Goal: Task Accomplishment & Management: Use online tool/utility

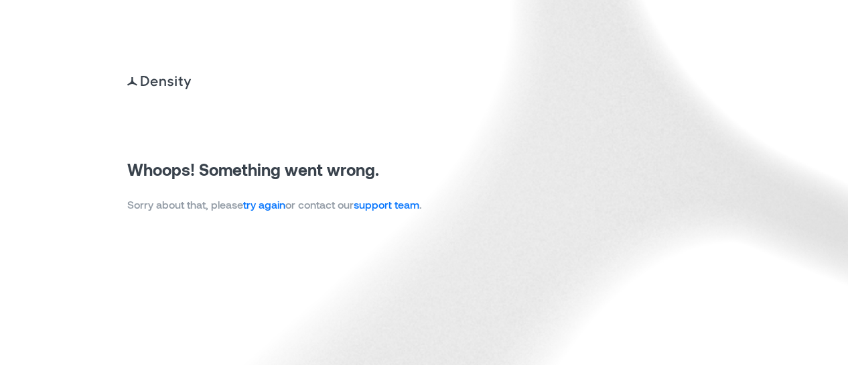
click at [263, 203] on link "try again" at bounding box center [264, 204] width 42 height 13
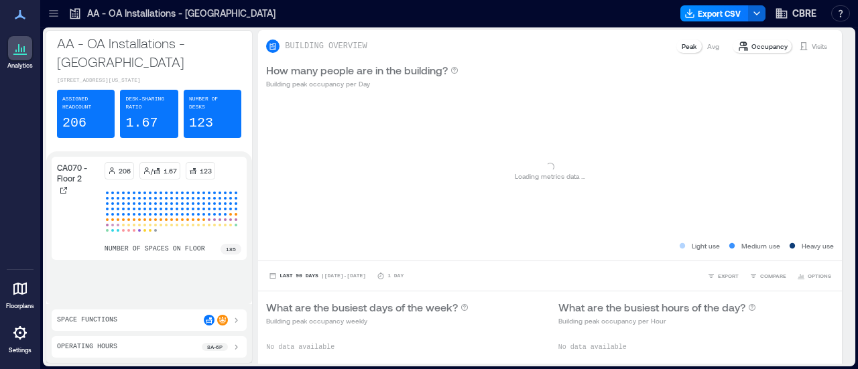
click at [53, 11] on icon at bounding box center [53, 13] width 13 height 13
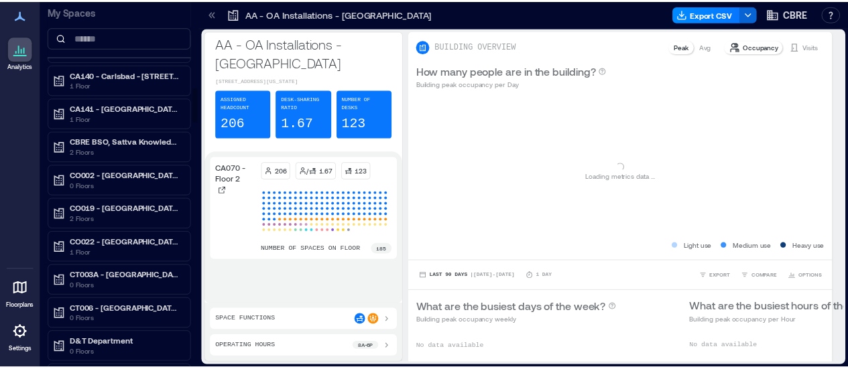
scroll to position [938, 0]
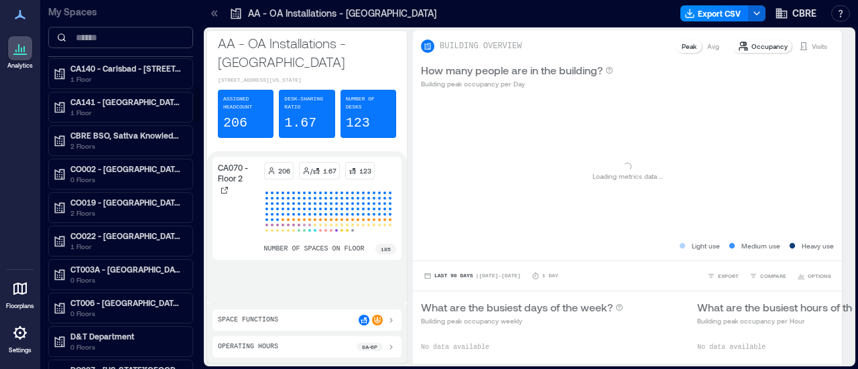
click at [107, 40] on input at bounding box center [120, 37] width 145 height 21
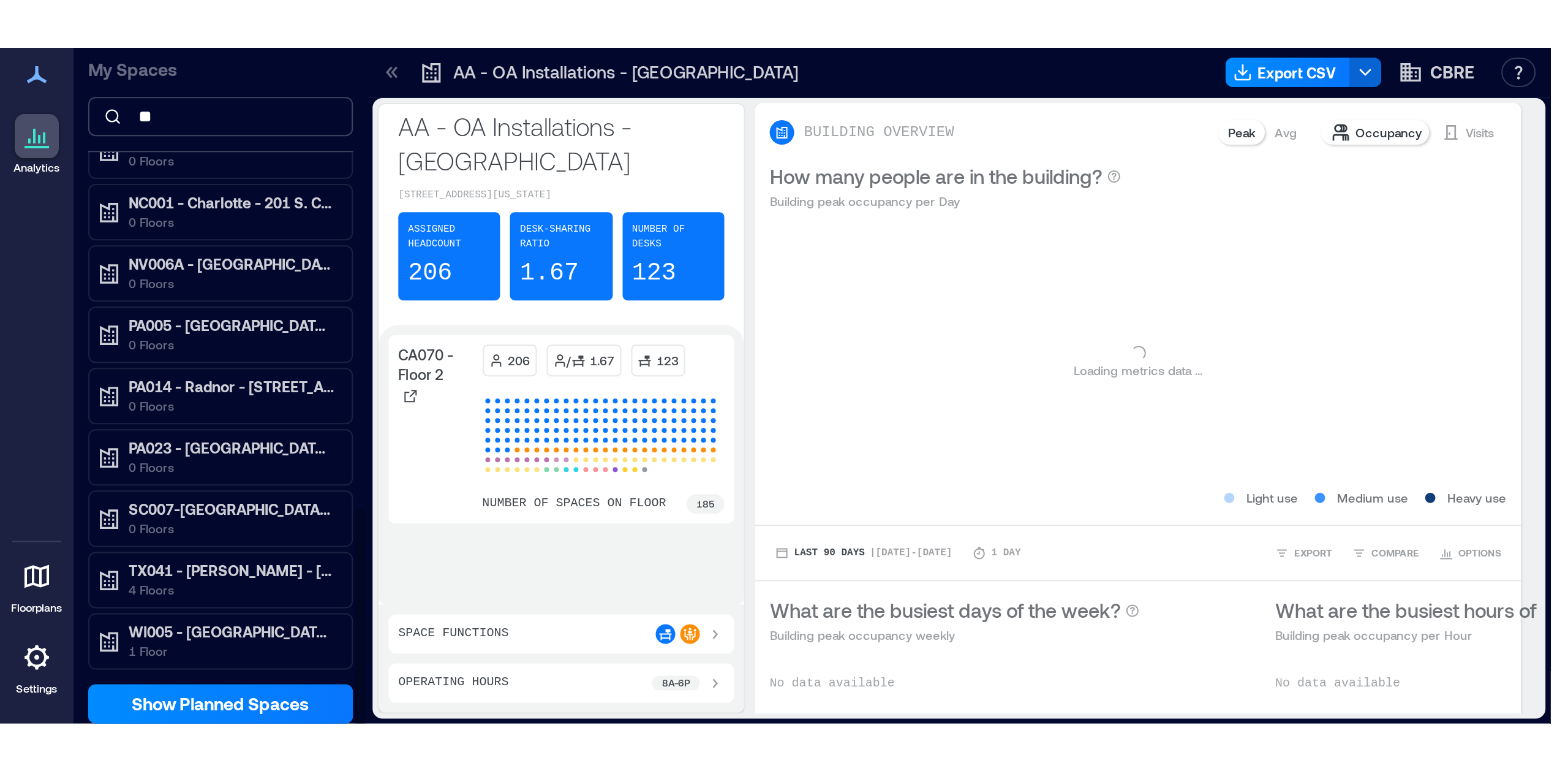
scroll to position [0, 0]
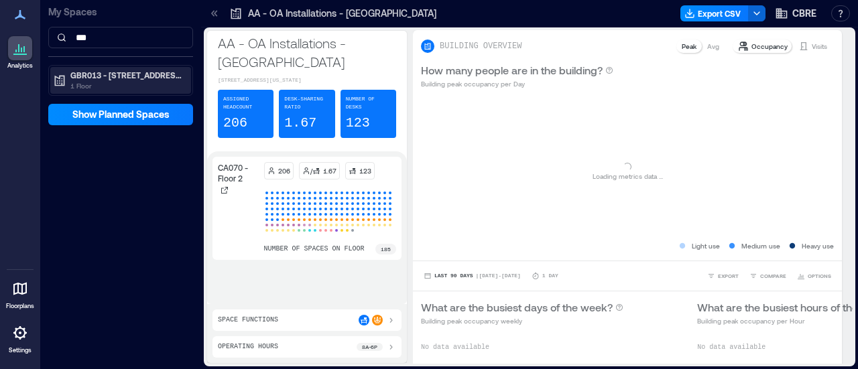
type input "***"
click at [120, 70] on p "GBR013 - [STREET_ADDRESS]" at bounding box center [126, 75] width 113 height 11
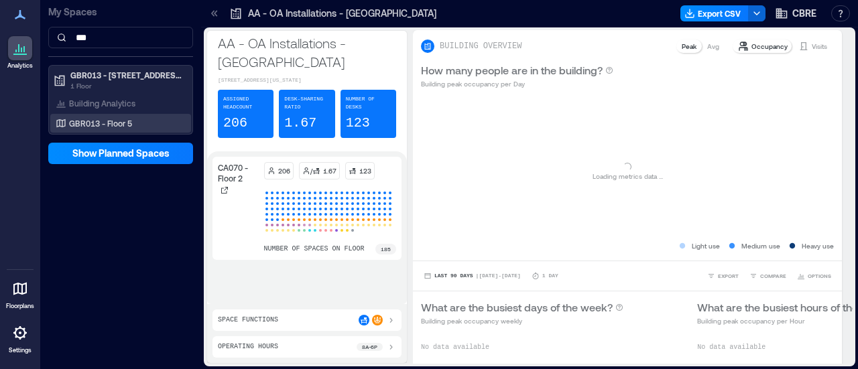
click at [117, 119] on p "GBR013 - Floor 5" at bounding box center [100, 123] width 63 height 11
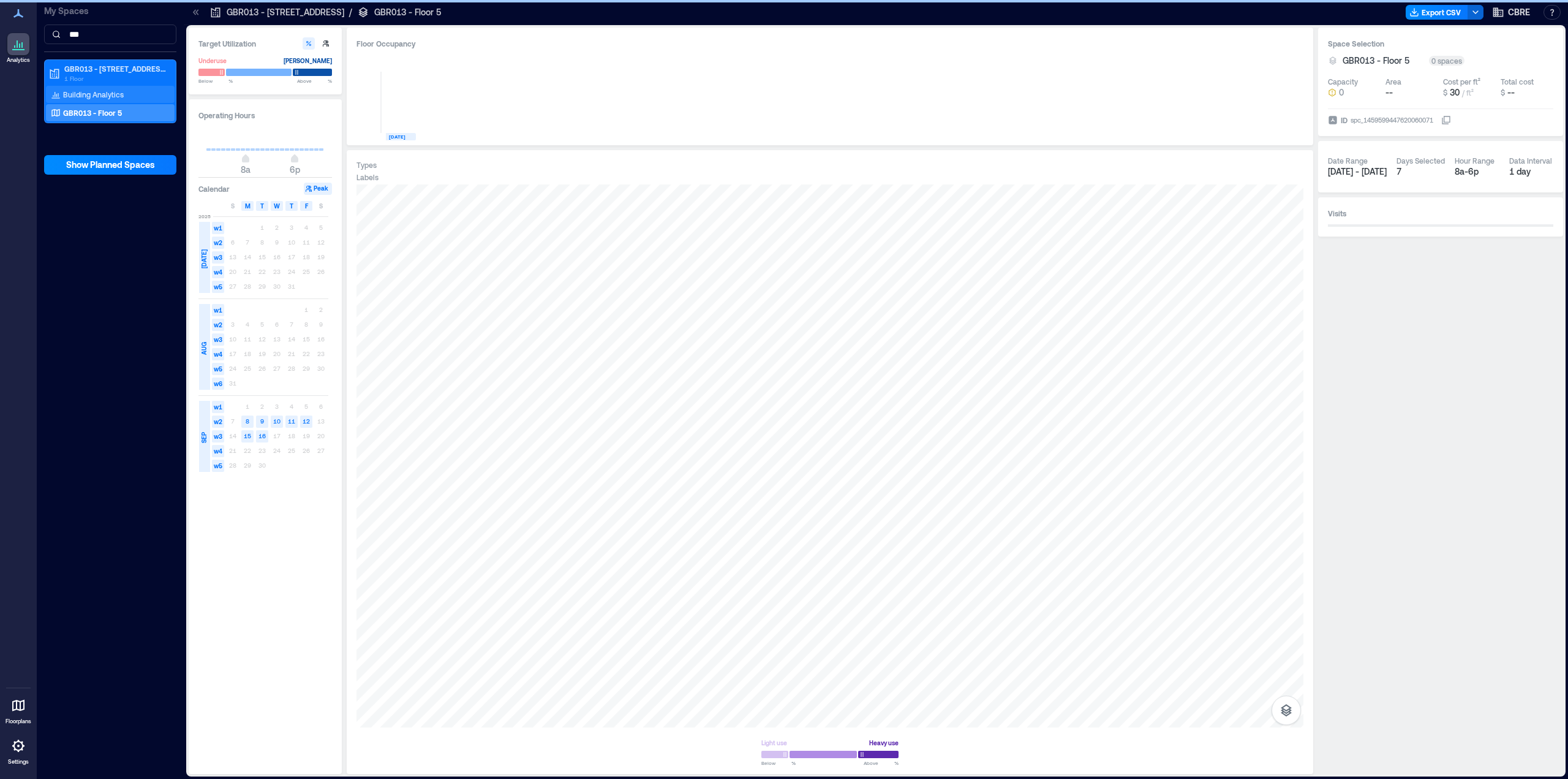
click at [78, 90] on p "Building Analytics" at bounding box center [93, 94] width 60 height 10
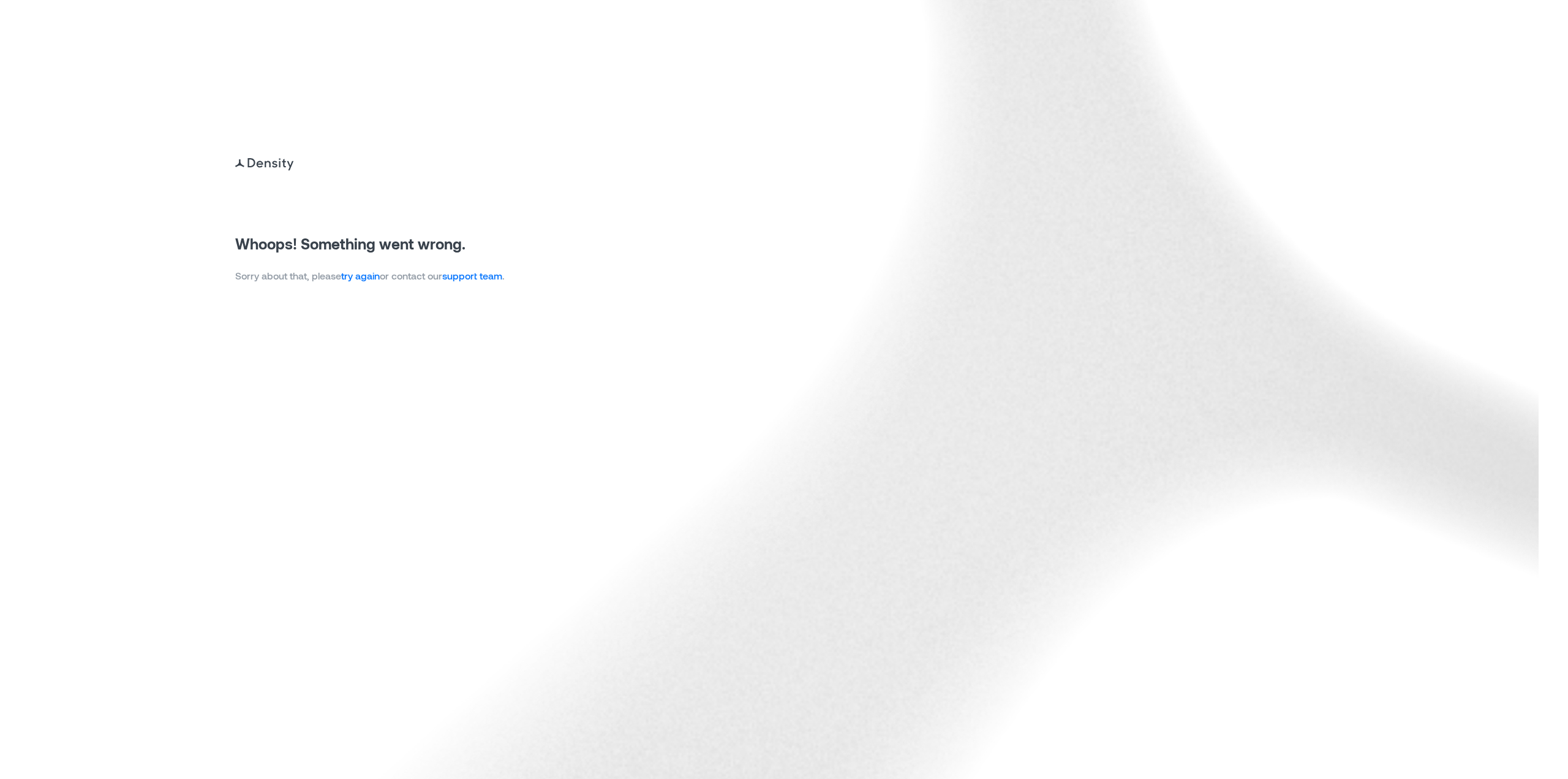
click at [357, 272] on link "try again" at bounding box center [360, 275] width 38 height 12
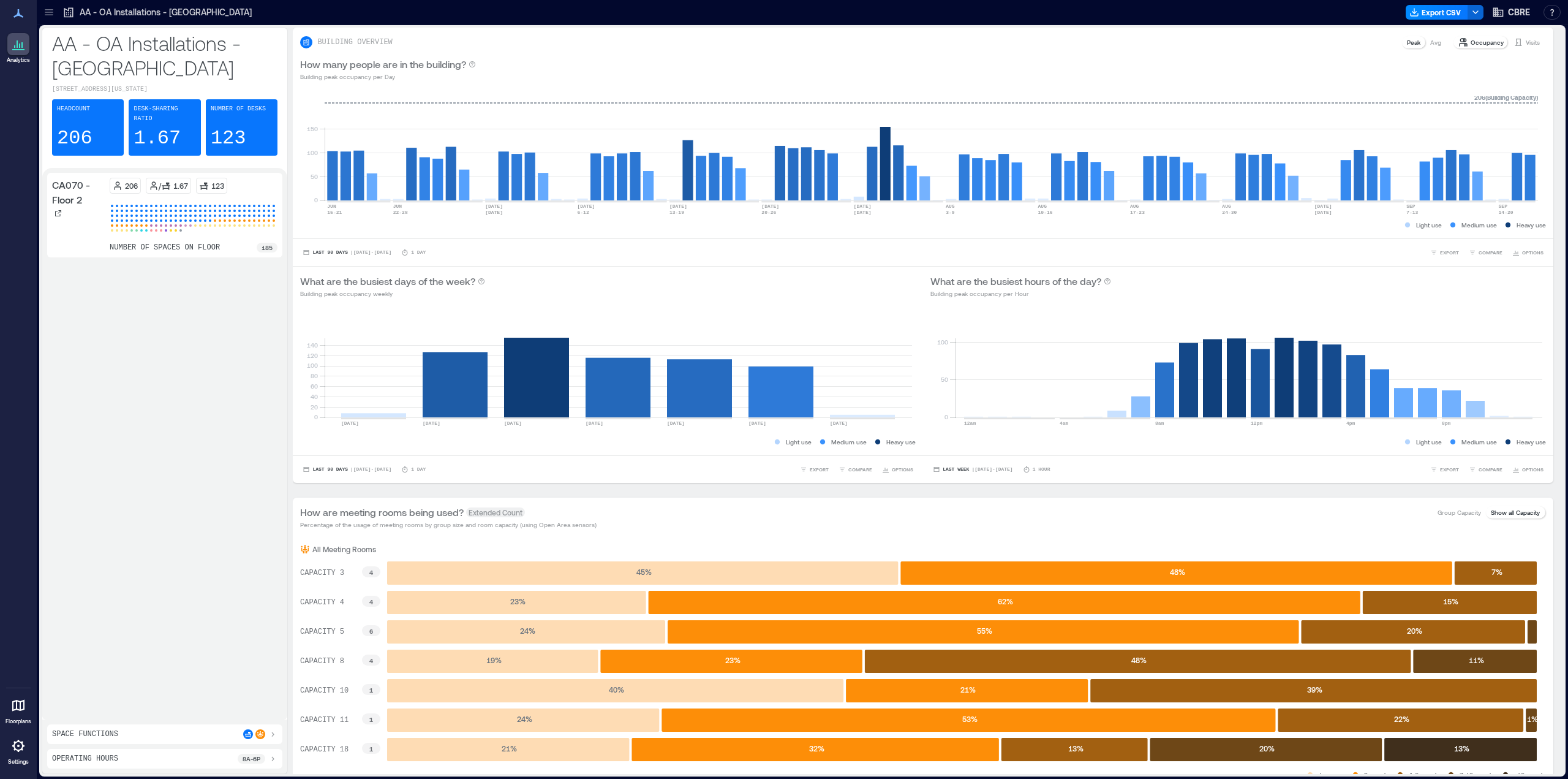
click at [48, 11] on icon at bounding box center [48, 12] width 12 height 12
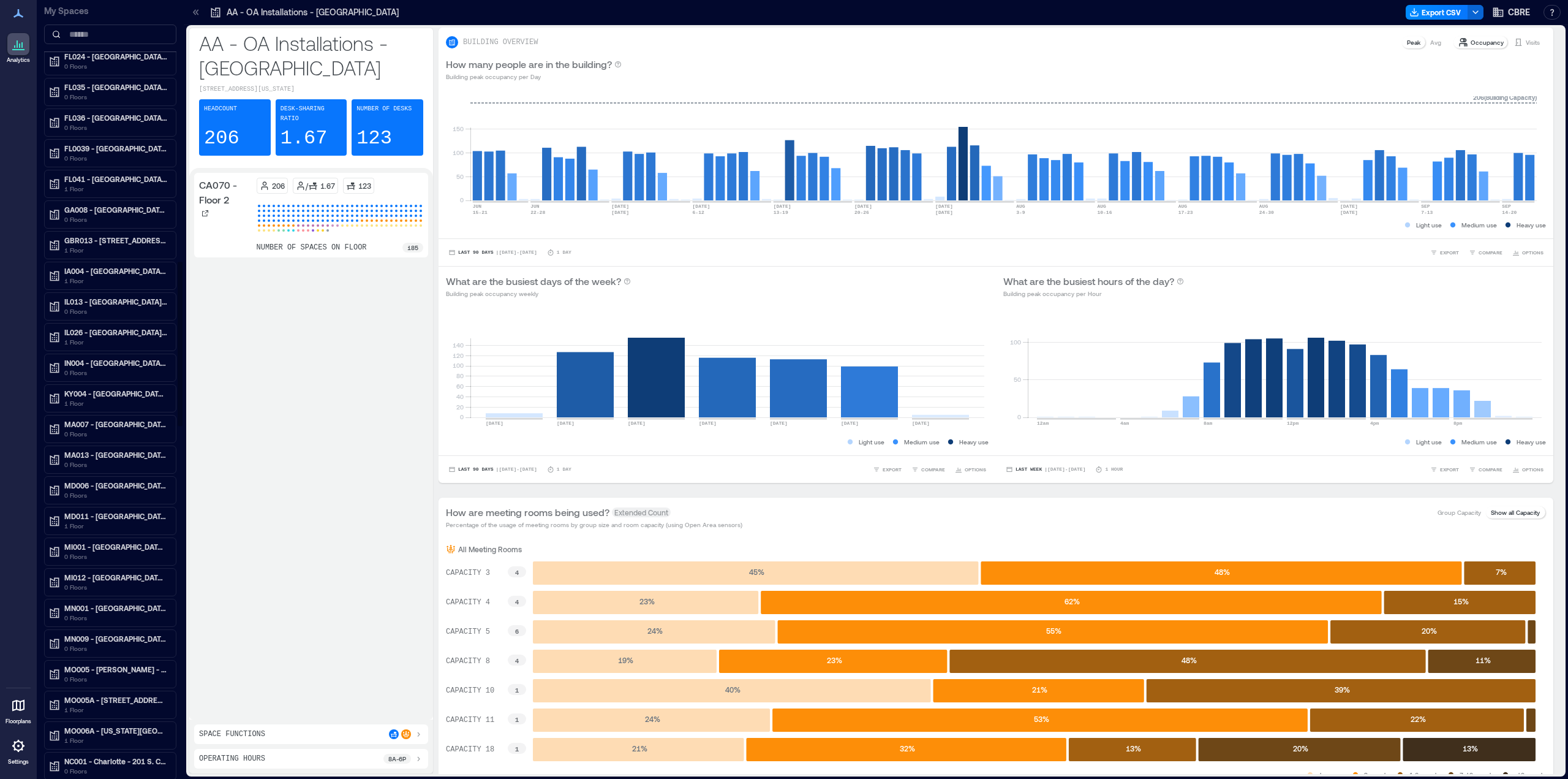
scroll to position [1225, 0]
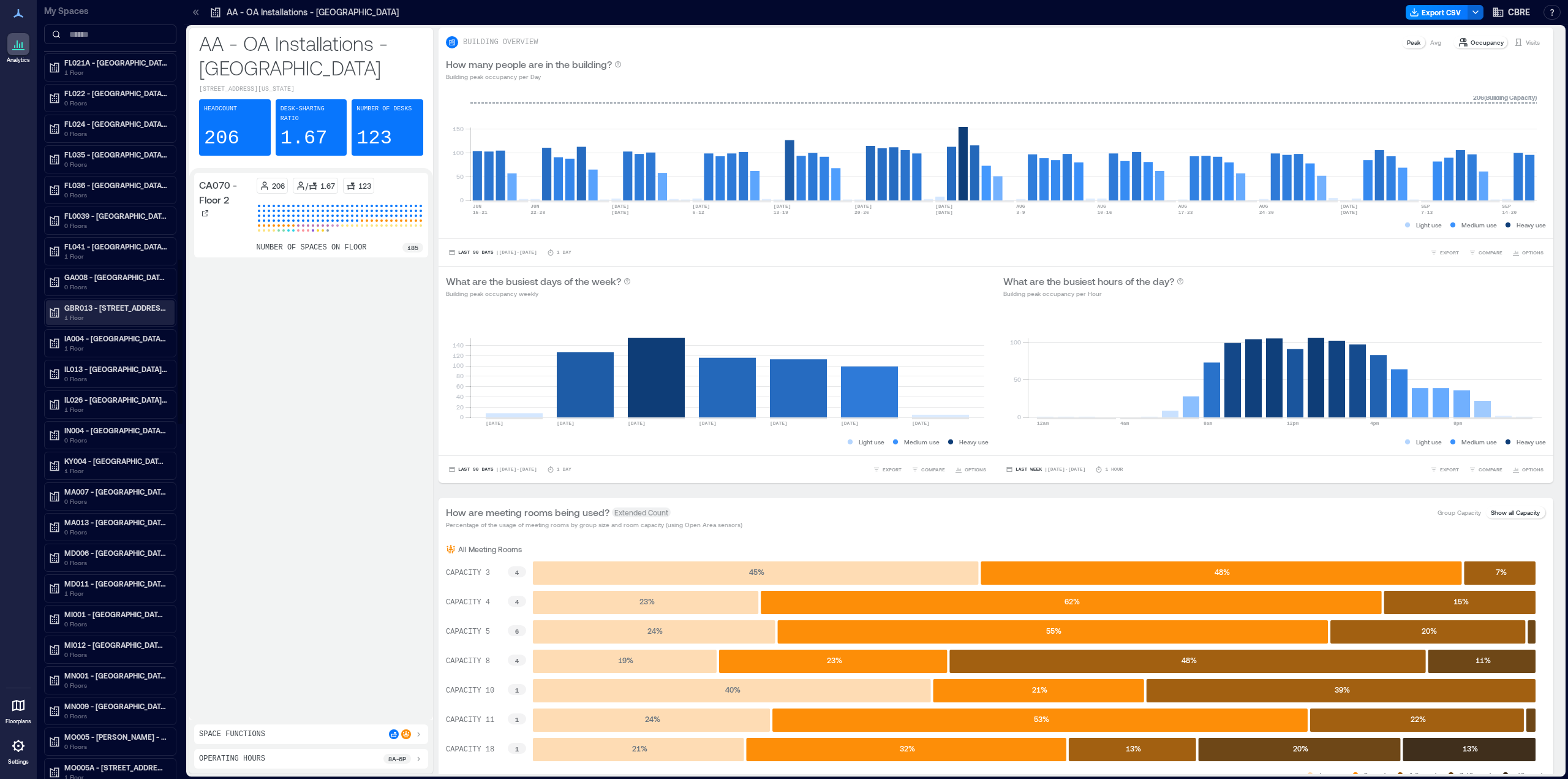
click at [118, 316] on p "1 Floor" at bounding box center [115, 317] width 103 height 10
click at [109, 330] on p "Building Analytics" at bounding box center [93, 333] width 60 height 10
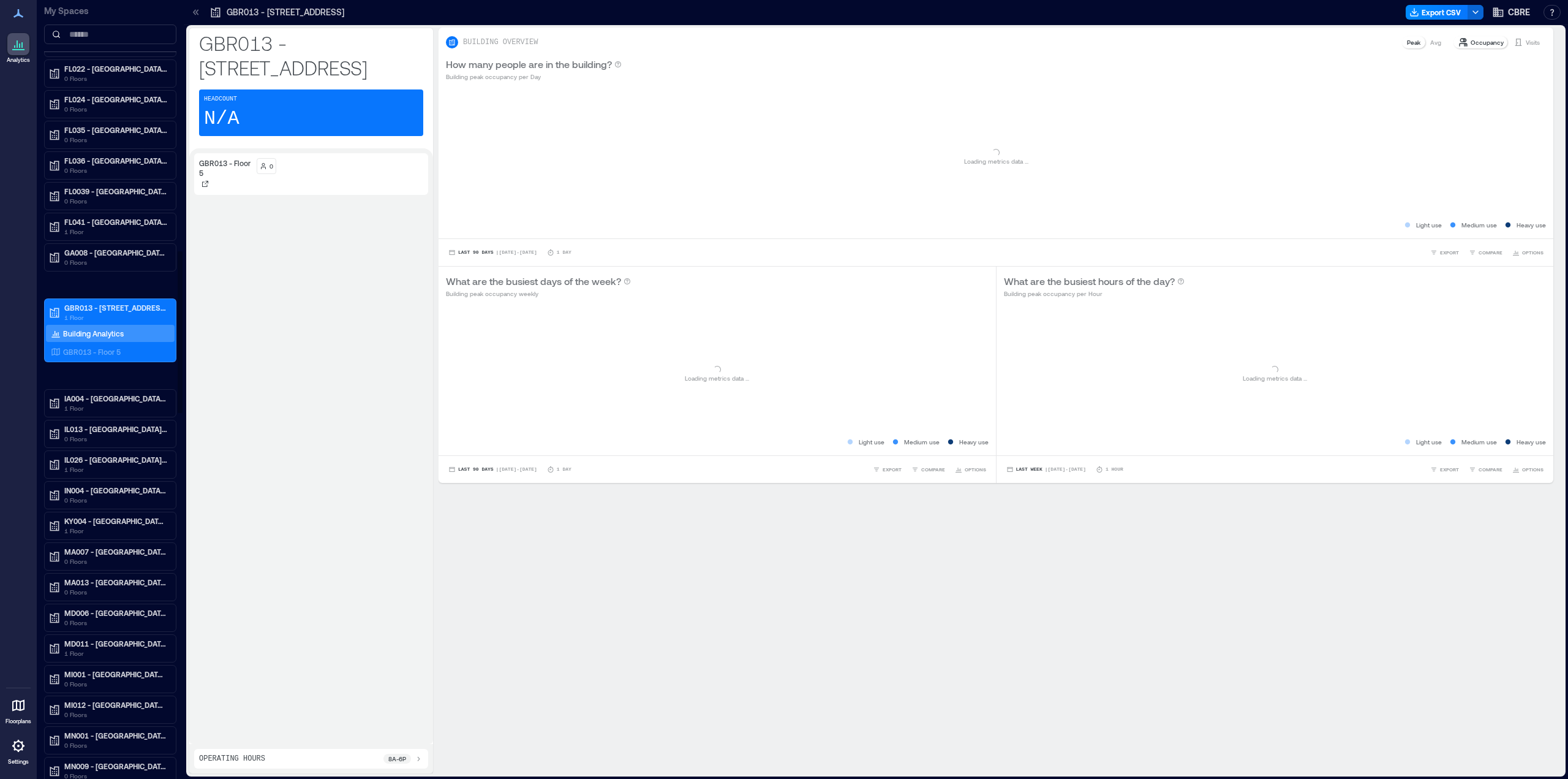
scroll to position [1201, 0]
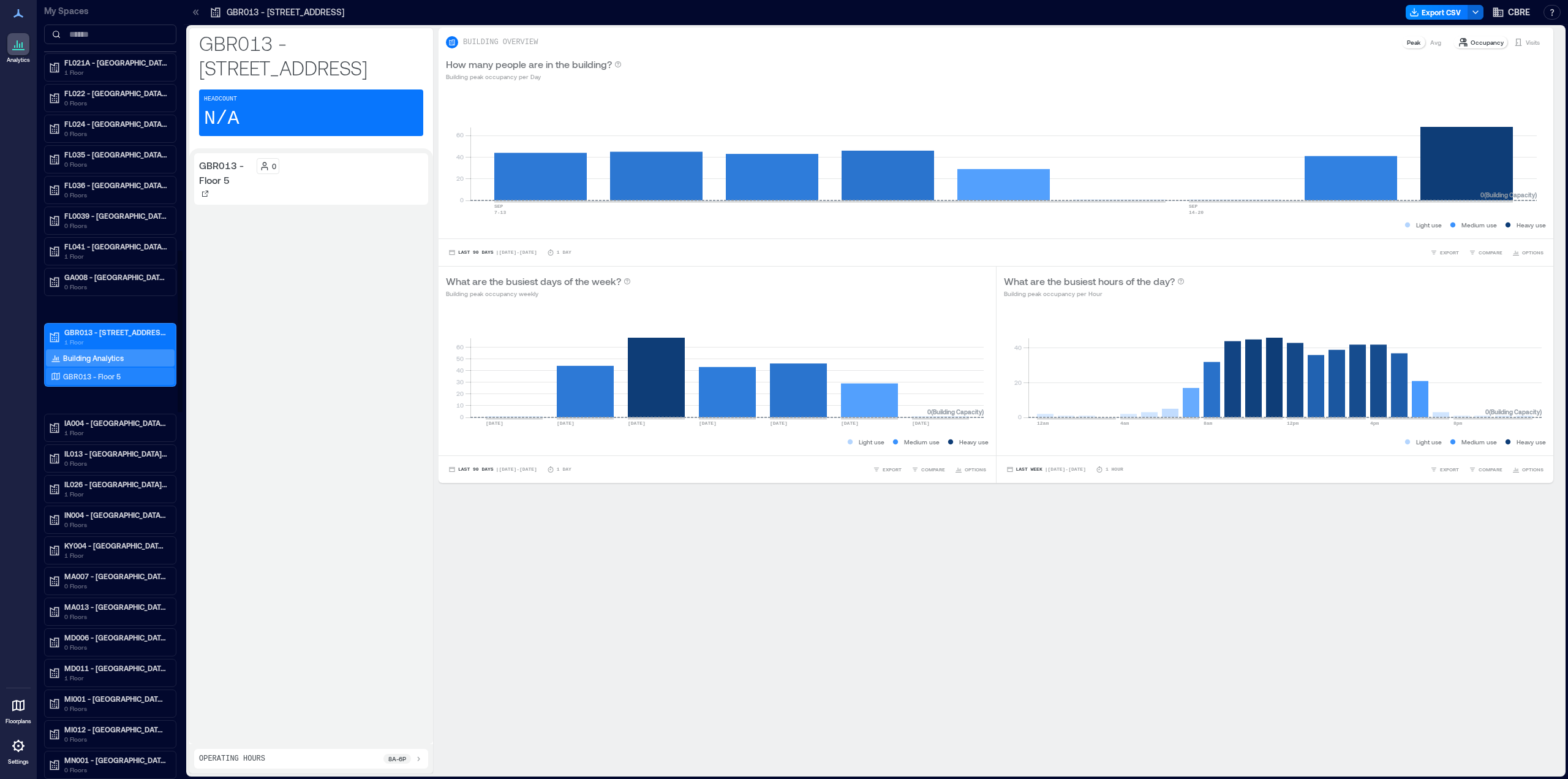
click at [107, 378] on p "GBR013 - Floor 5" at bounding box center [91, 376] width 58 height 10
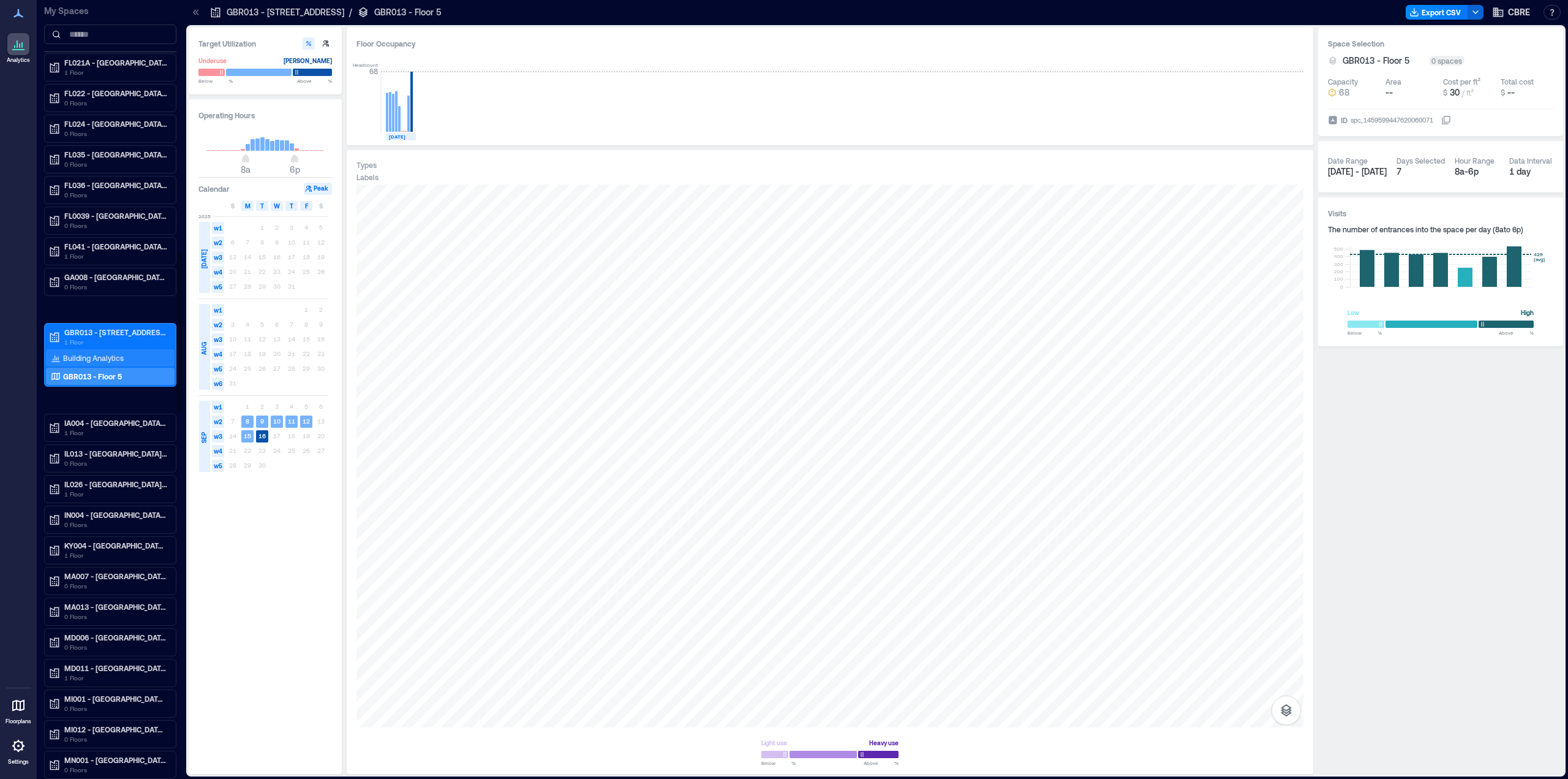
click at [94, 358] on p "Building Analytics" at bounding box center [93, 357] width 60 height 10
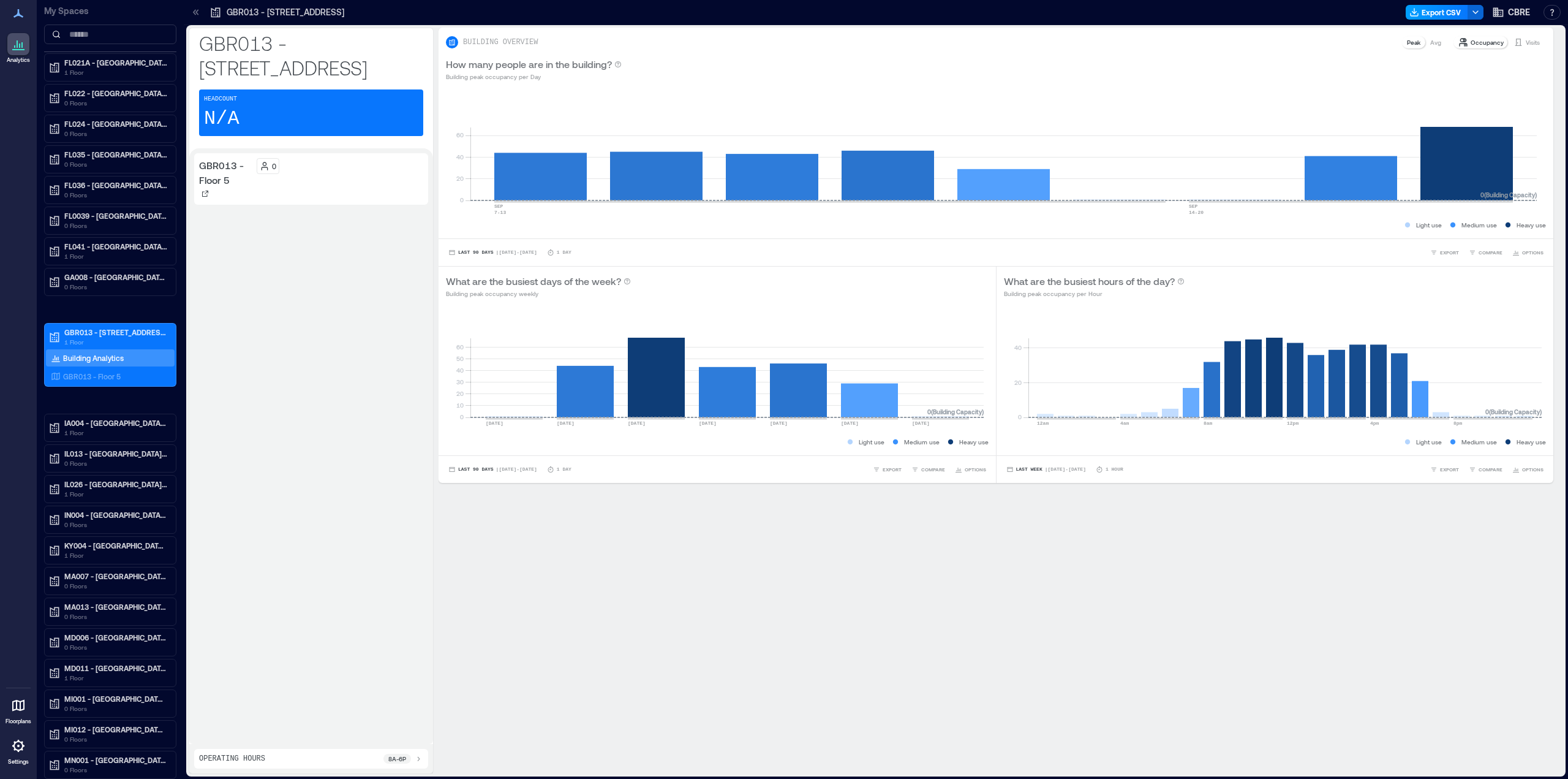
click at [1413, 15] on icon "button" at bounding box center [1414, 12] width 10 height 10
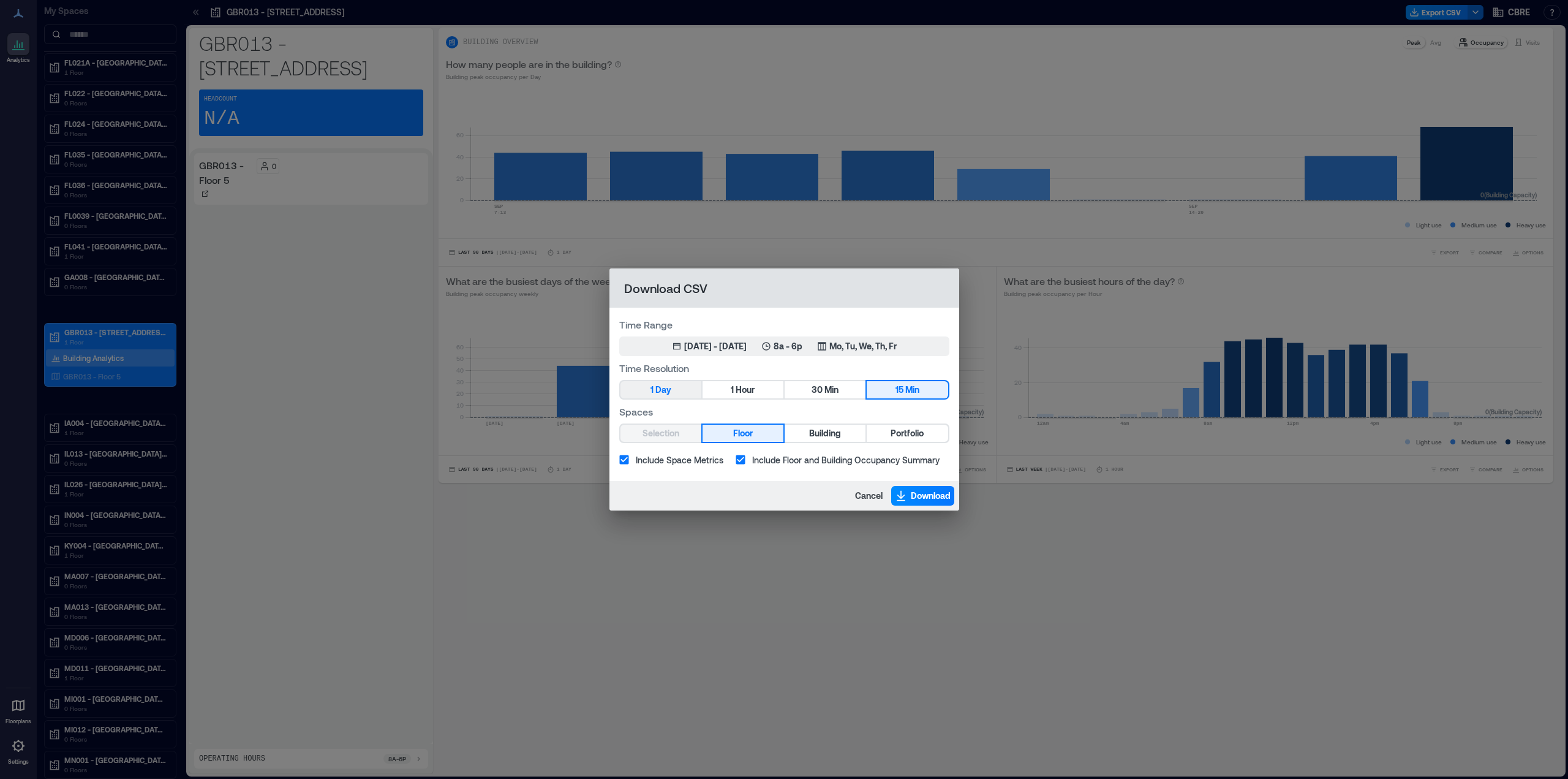
click at [669, 388] on span "Day" at bounding box center [663, 390] width 16 height 16
click at [848, 430] on button "Building" at bounding box center [825, 432] width 80 height 17
click at [732, 351] on div "[DATE] - [DATE]" at bounding box center [715, 346] width 62 height 12
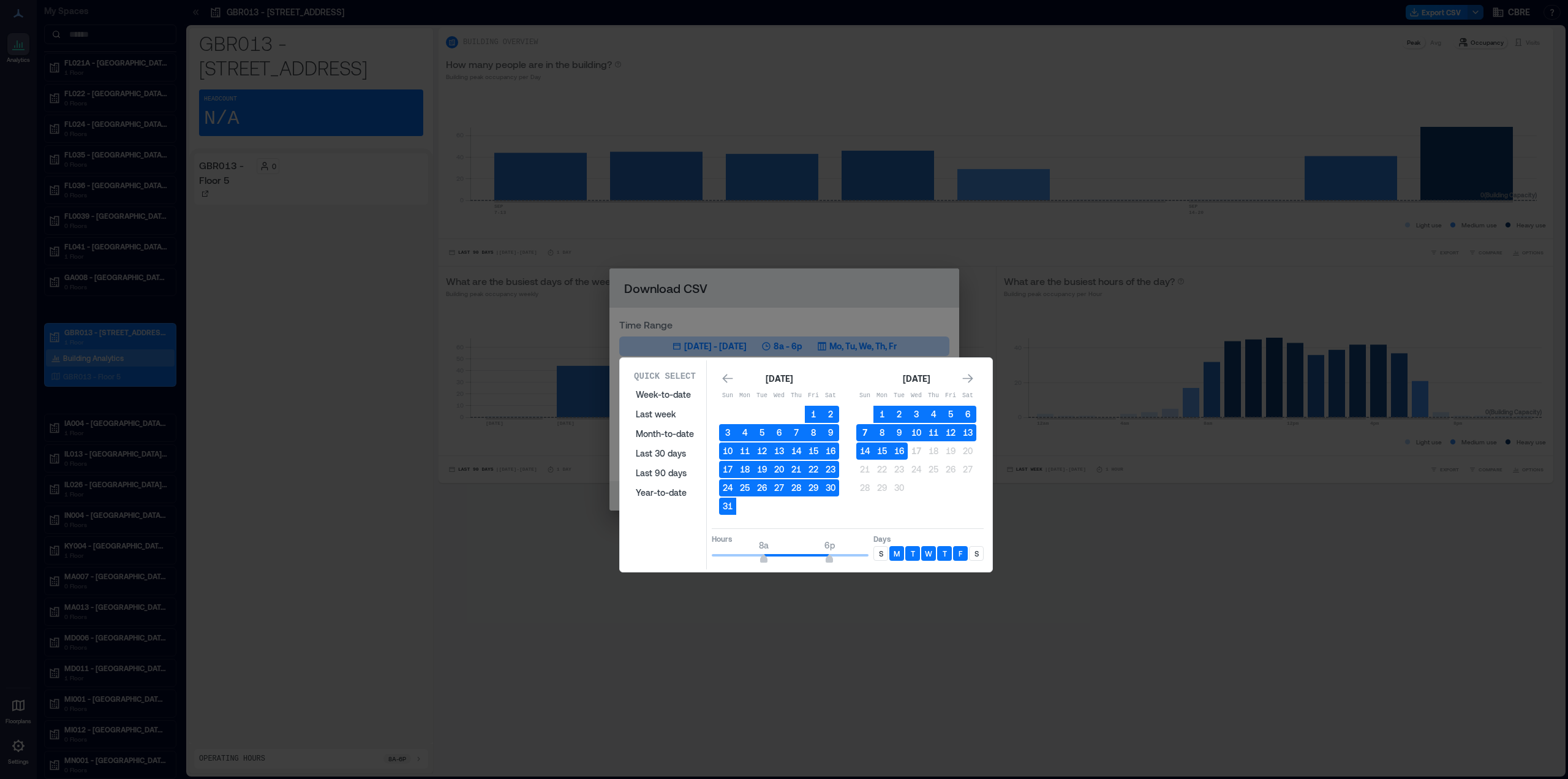
click at [867, 430] on button "7" at bounding box center [865, 432] width 17 height 17
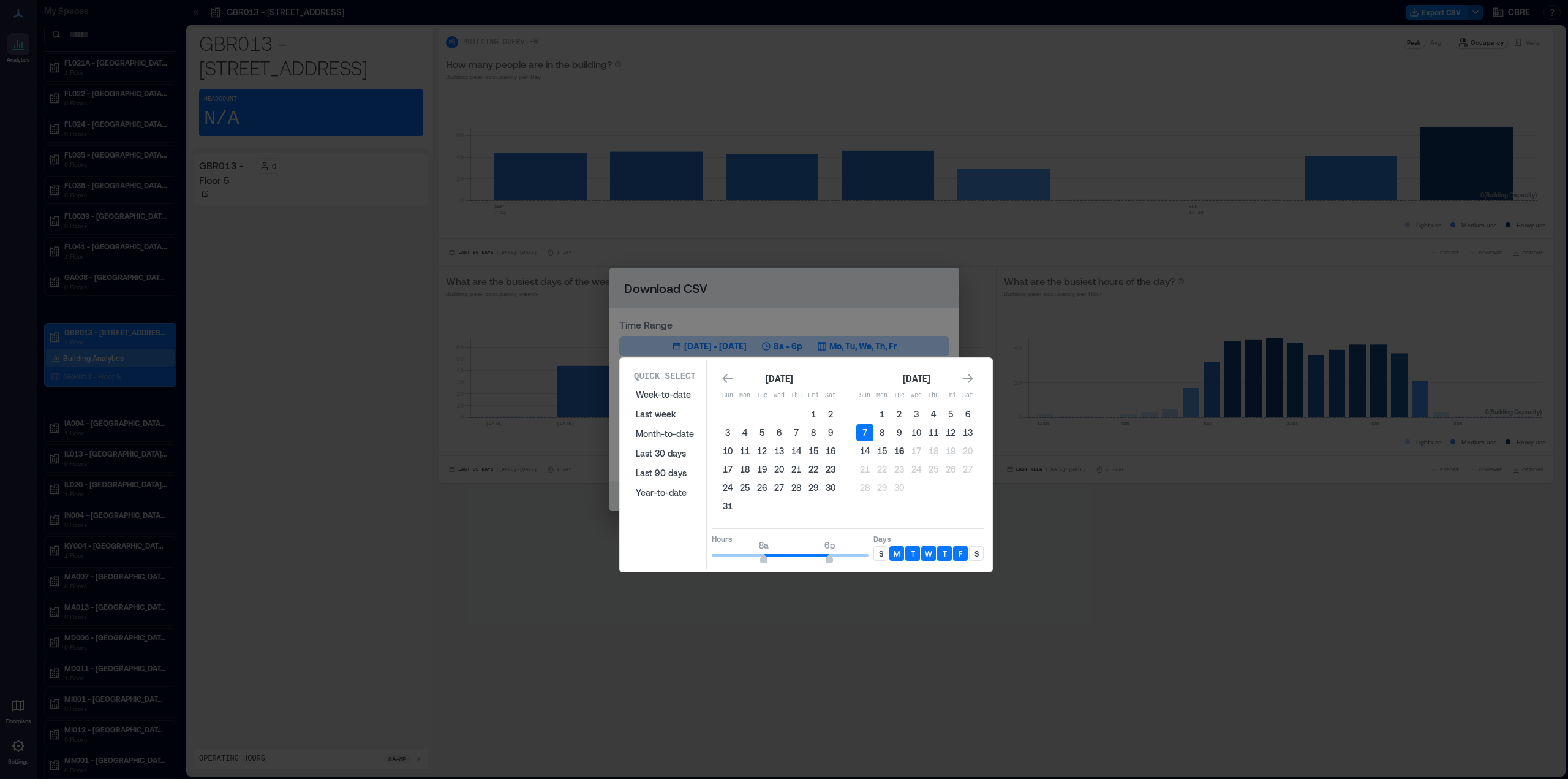
click at [901, 447] on button "16" at bounding box center [899, 451] width 17 height 17
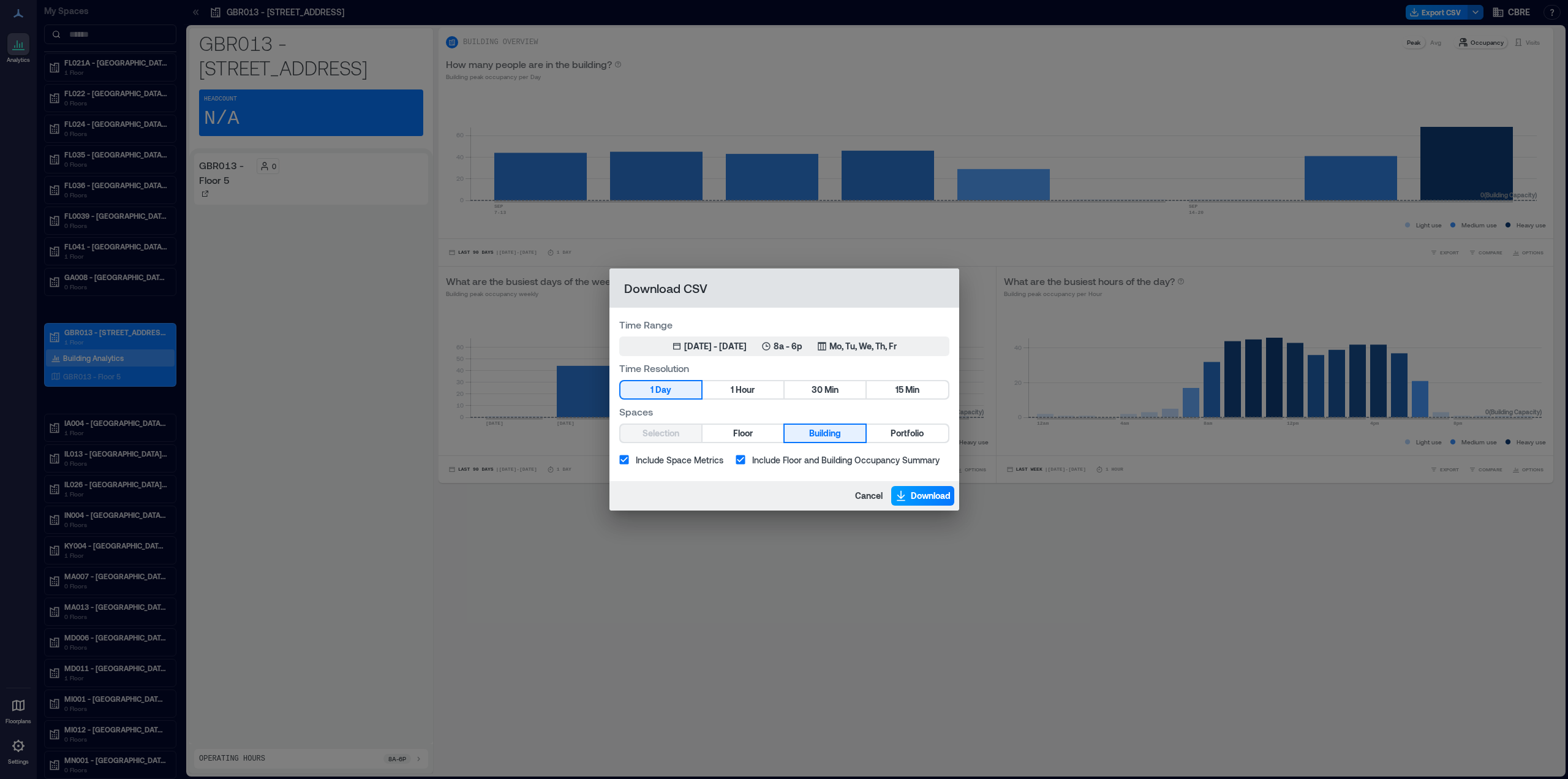
click at [912, 492] on span "Download" at bounding box center [931, 495] width 40 height 12
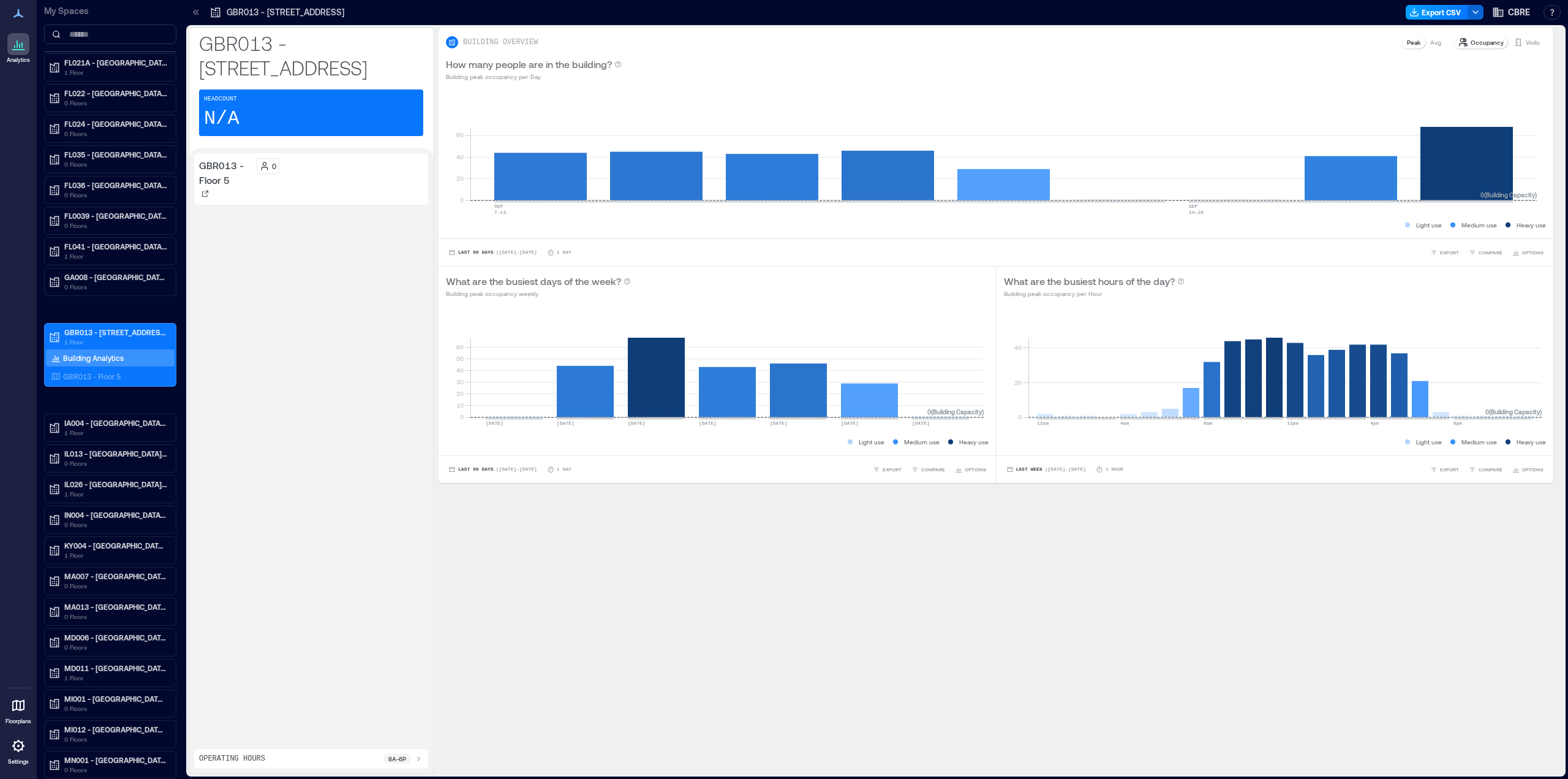
click at [1434, 6] on button "Export CSV" at bounding box center [1437, 12] width 62 height 15
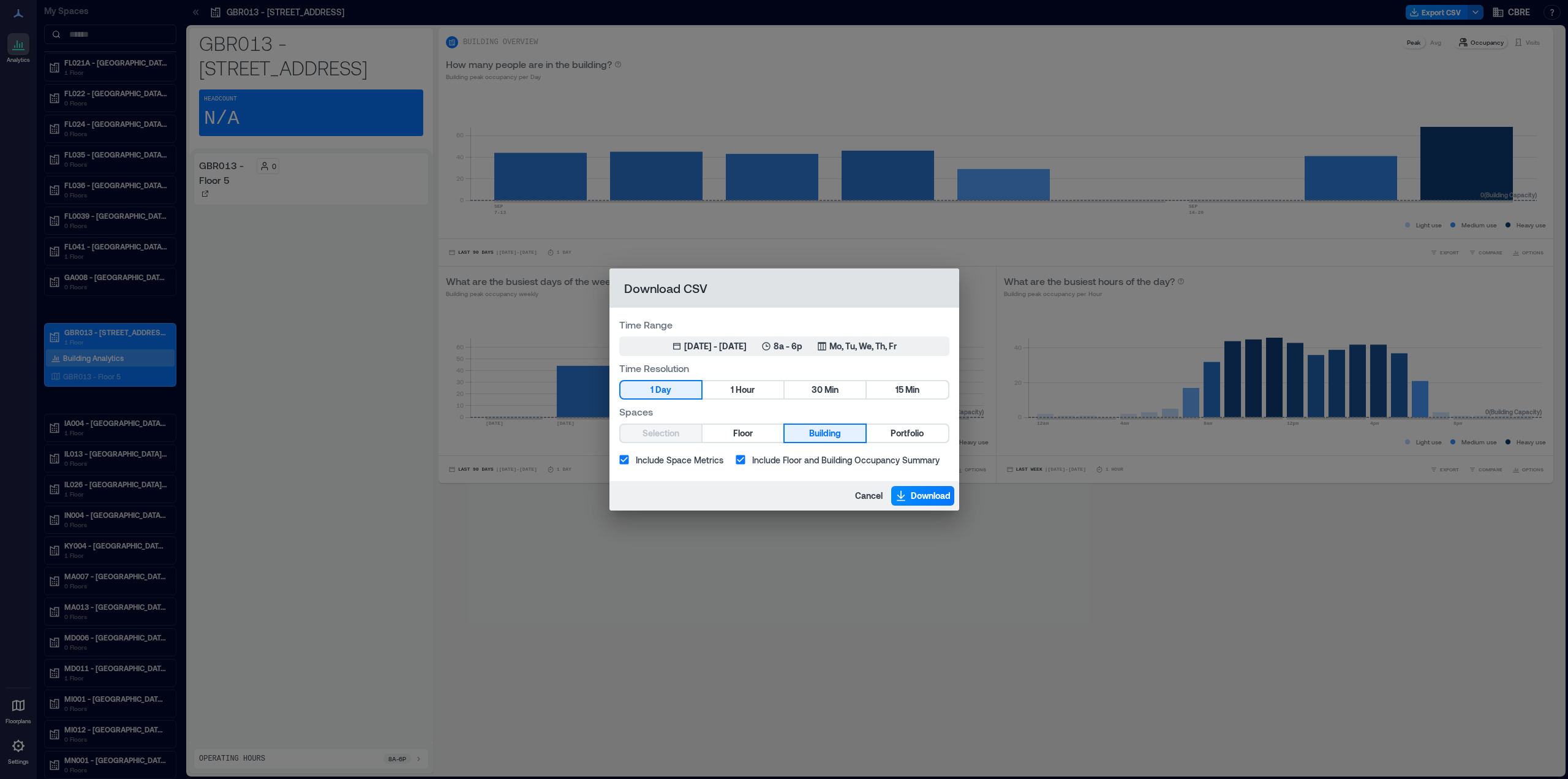
click at [1265, 48] on div "Download CSV Time Range Jun 17, 2025 - [DATE] 8a - 6p Mo, Tu, We, Th, Fr Time R…" at bounding box center [784, 390] width 1568 height 779
click at [867, 502] on button "Cancel" at bounding box center [869, 495] width 35 height 19
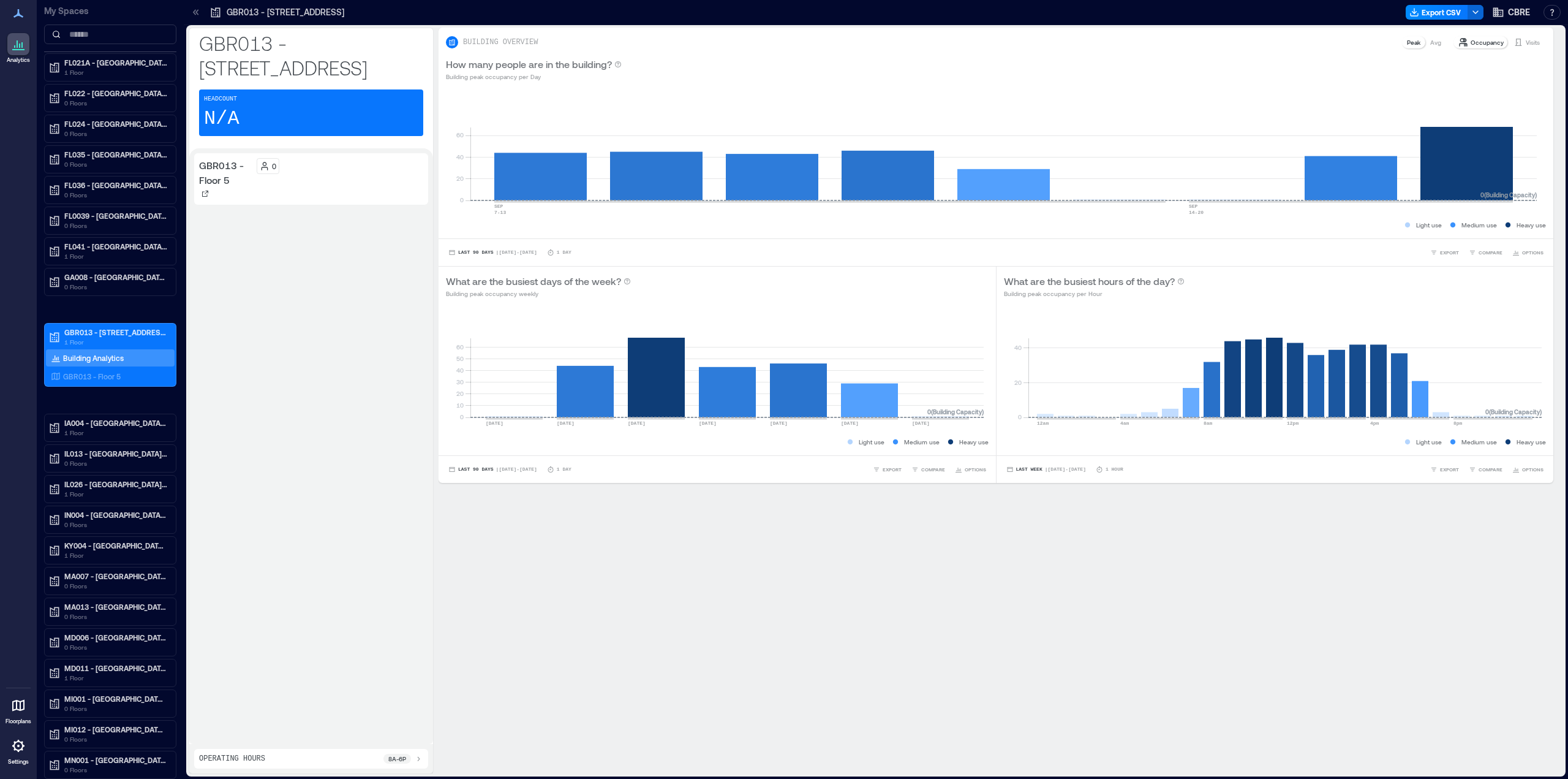
click at [19, 48] on icon at bounding box center [19, 46] width 1 height 5
click at [354, 170] on div "0" at bounding box center [340, 165] width 167 height 16
click at [117, 380] on p "GBR013 - Floor 5" at bounding box center [91, 376] width 58 height 10
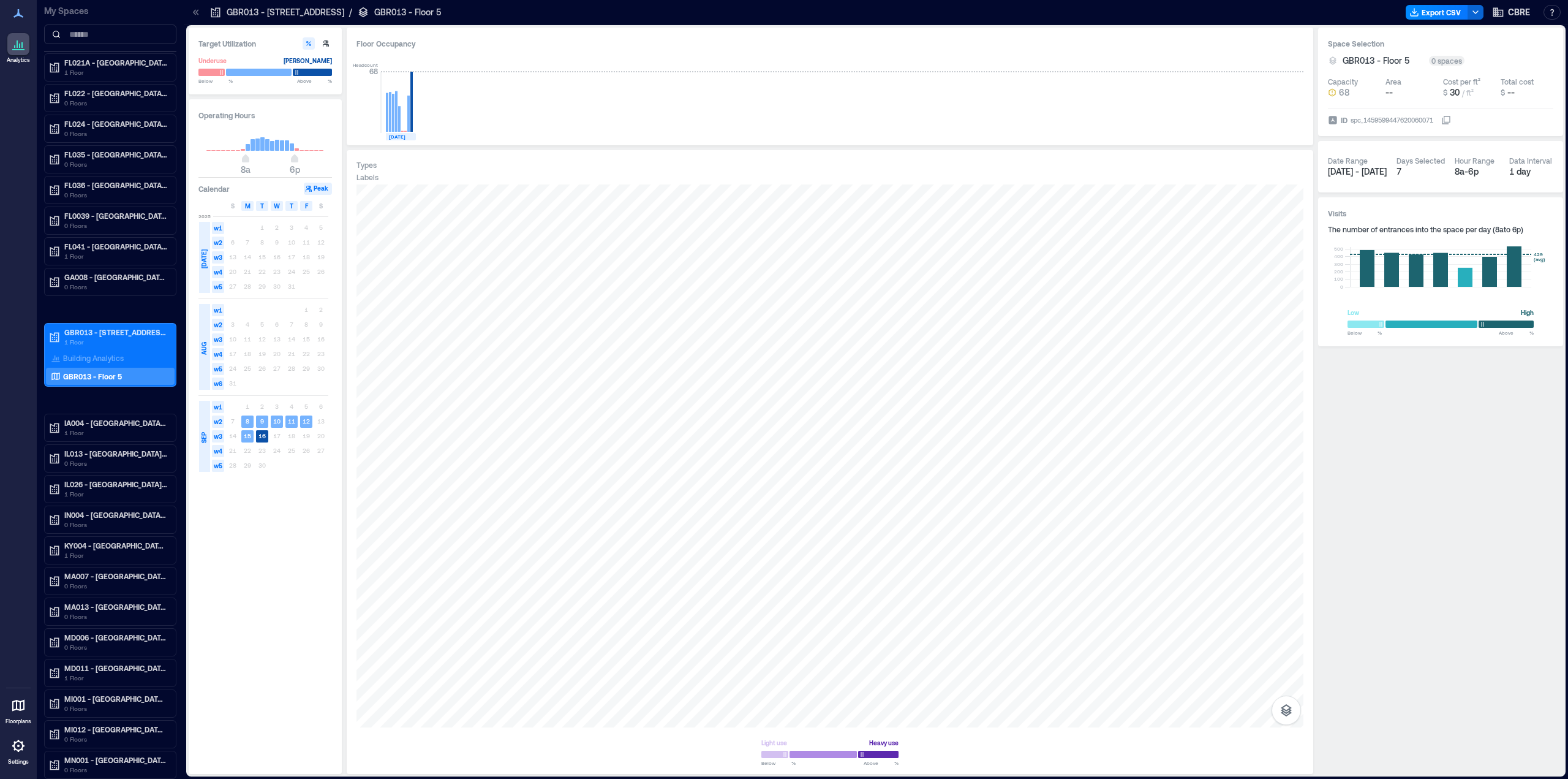
click at [17, 701] on icon at bounding box center [17, 705] width 12 height 12
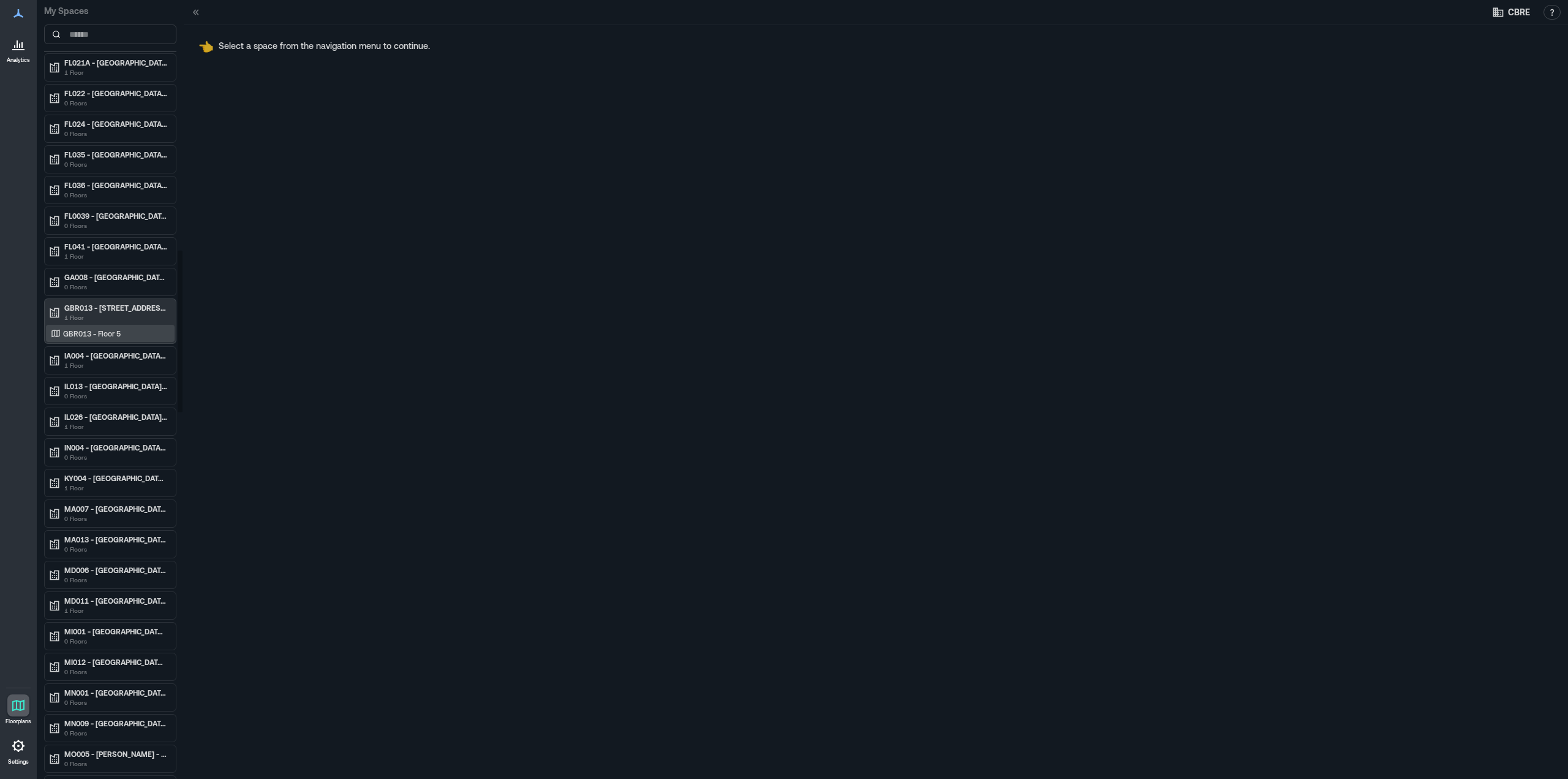
click at [93, 334] on p "GBR013 - Floor 5" at bounding box center [91, 333] width 58 height 10
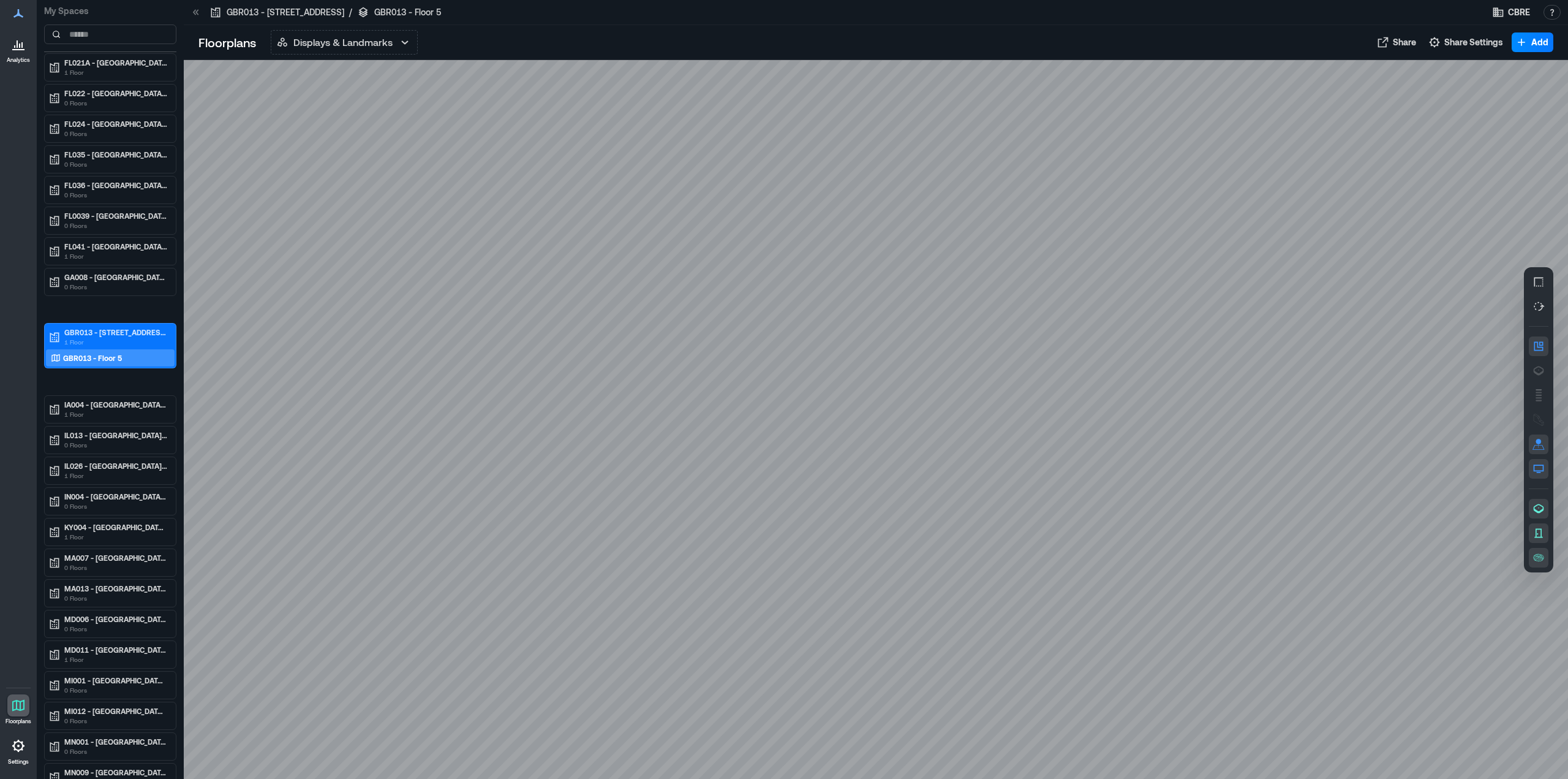
drag, startPoint x: 769, startPoint y: 400, endPoint x: 742, endPoint y: 437, distance: 45.8
click at [742, 437] on div at bounding box center [876, 420] width 1384 height 719
drag, startPoint x: 742, startPoint y: 437, endPoint x: 712, endPoint y: 315, distance: 125.6
click at [712, 315] on div at bounding box center [876, 420] width 1384 height 719
drag, startPoint x: 13, startPoint y: 43, endPoint x: 122, endPoint y: 86, distance: 117.2
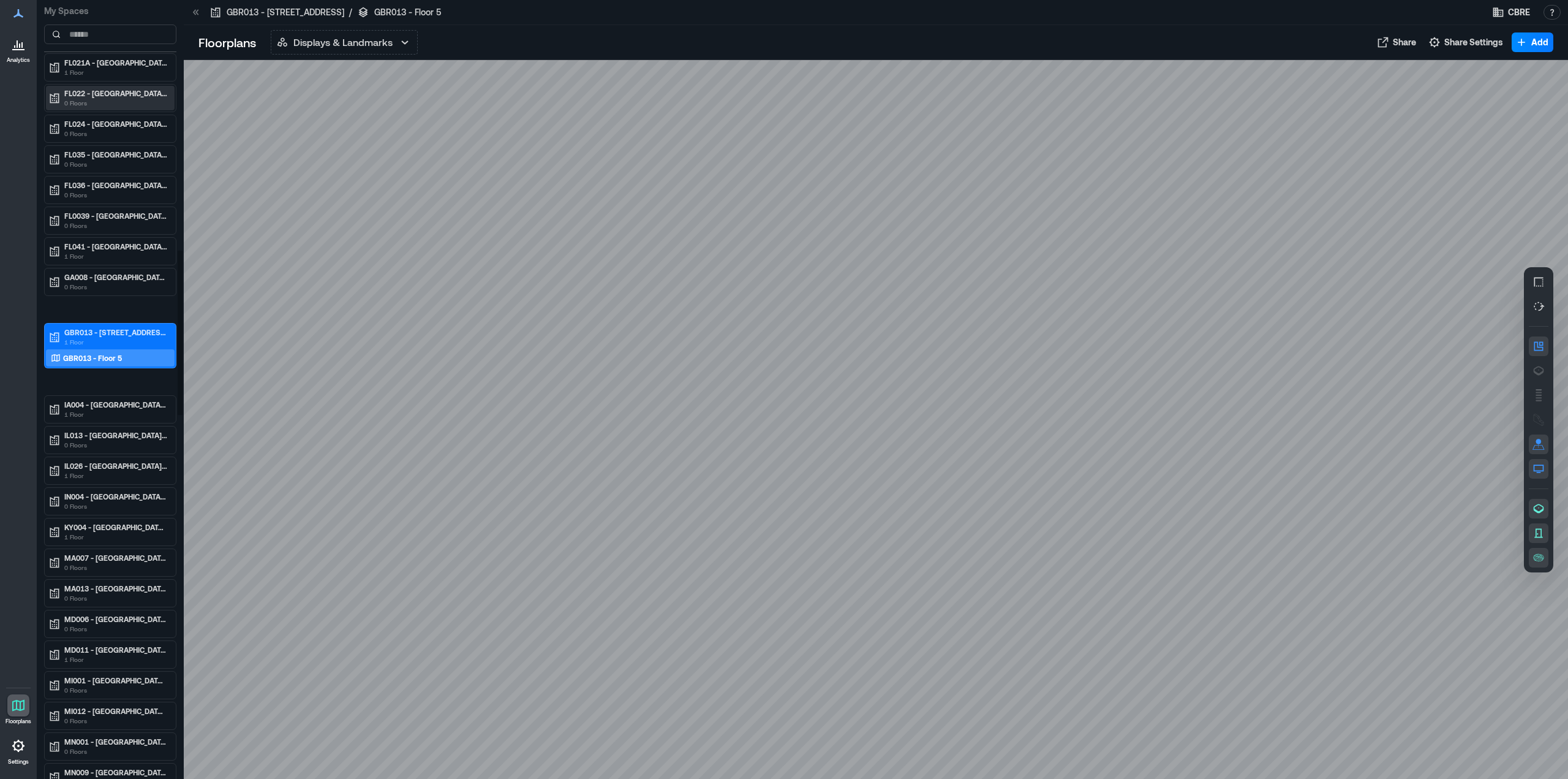
click at [13, 43] on icon at bounding box center [18, 44] width 15 height 15
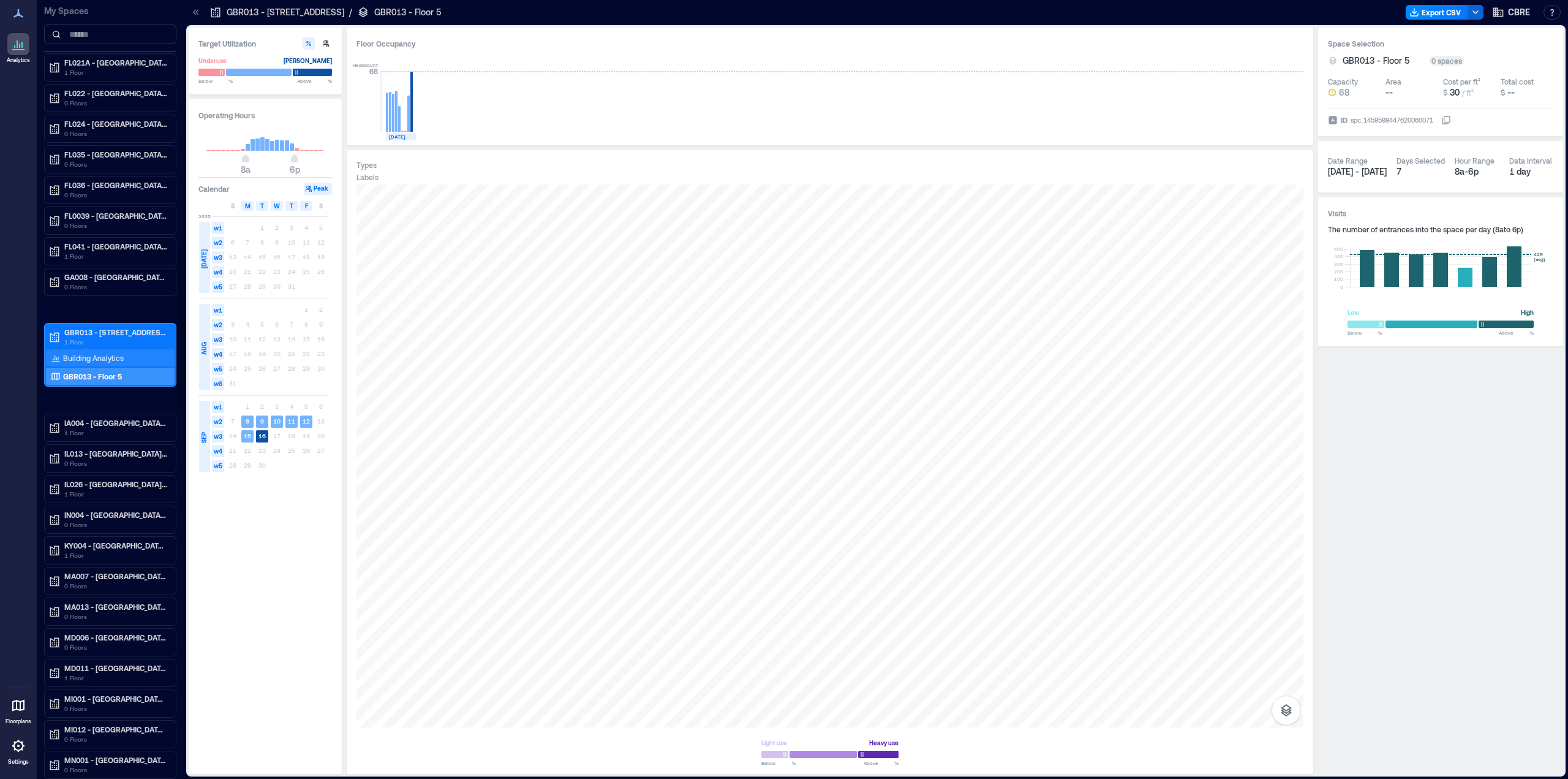
click at [104, 353] on p "Building Analytics" at bounding box center [93, 357] width 60 height 10
